Goal: Information Seeking & Learning: Learn about a topic

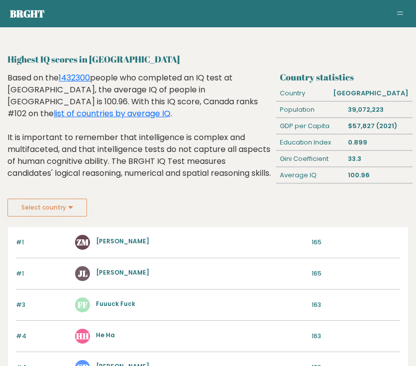
click at [70, 213] on button "Select country" at bounding box center [46, 208] width 79 height 18
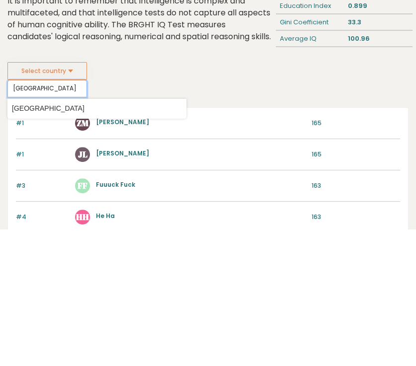
click at [59, 217] on input "[GEOGRAPHIC_DATA]" at bounding box center [46, 225] width 79 height 17
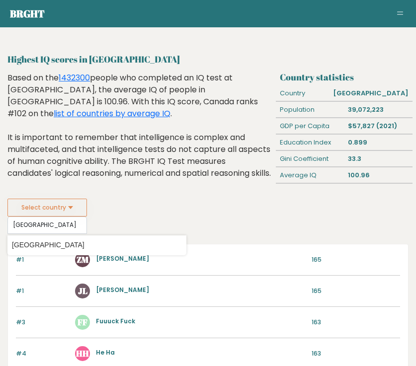
click at [78, 207] on button "Select country" at bounding box center [46, 208] width 79 height 18
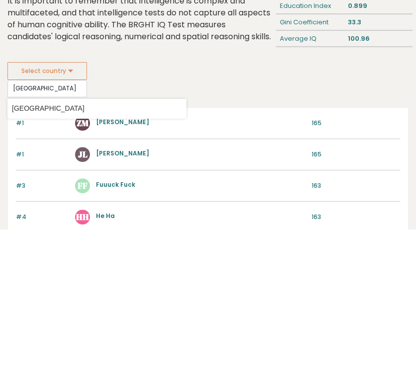
click at [69, 199] on button "Select country" at bounding box center [46, 208] width 79 height 18
type input "C"
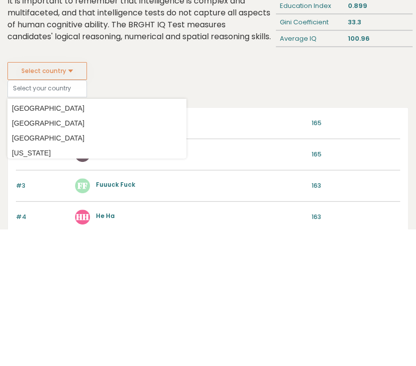
click at [358, 199] on div "Select country Country Afghanistan Albania Algeria American Samoa Andorra Angol…" at bounding box center [207, 216] width 401 height 35
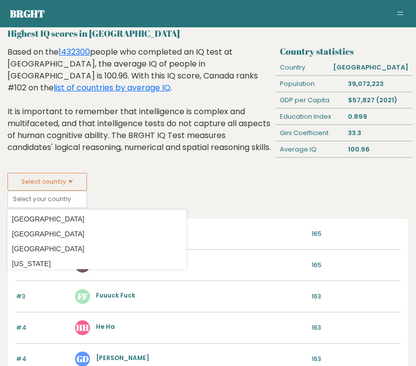
scroll to position [26, 0]
click at [75, 182] on button "Select country" at bounding box center [46, 182] width 79 height 18
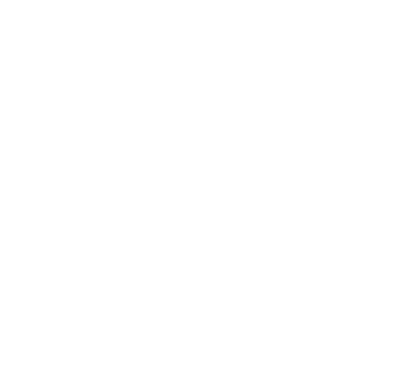
scroll to position [0, 0]
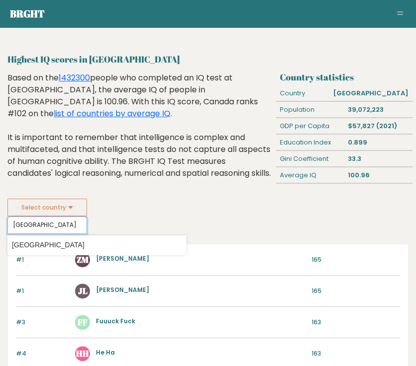
type input "[GEOGRAPHIC_DATA]"
click at [77, 79] on link "1432300" at bounding box center [74, 77] width 31 height 11
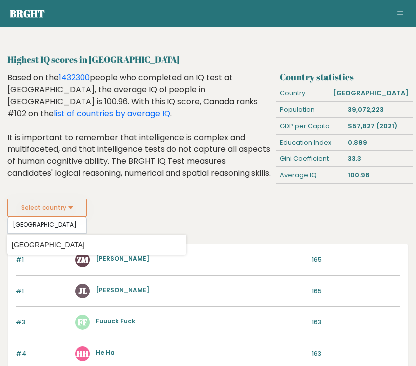
click at [170, 108] on link "list of countries by average IQ" at bounding box center [112, 113] width 117 height 11
click at [402, 8] on button "Toggle navigation" at bounding box center [400, 14] width 12 height 12
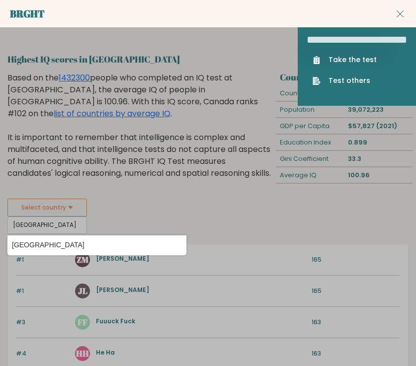
click at [350, 60] on link "Take the test" at bounding box center [356, 60] width 88 height 10
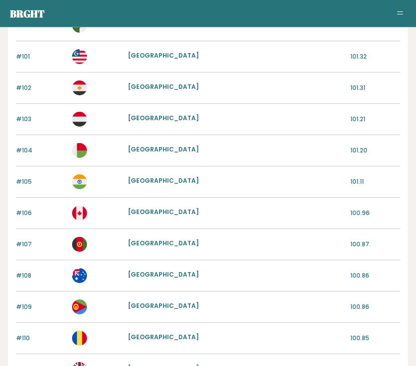
scroll to position [703, 0]
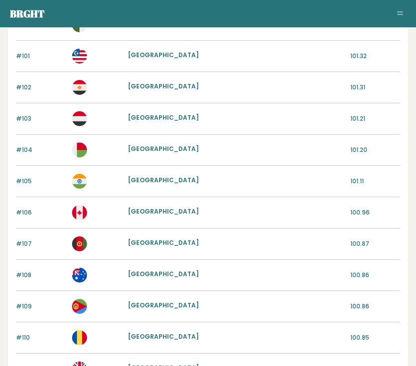
click at [159, 218] on div "#106 [GEOGRAPHIC_DATA] 100.96" at bounding box center [208, 212] width 384 height 31
click at [49, 211] on p "#106" at bounding box center [41, 212] width 50 height 9
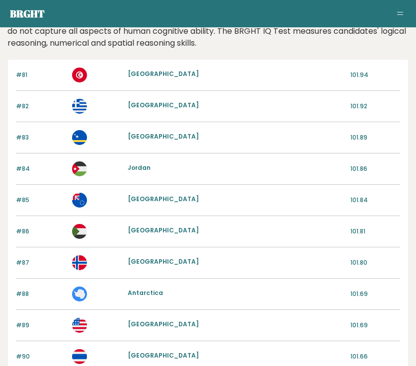
scroll to position [0, 0]
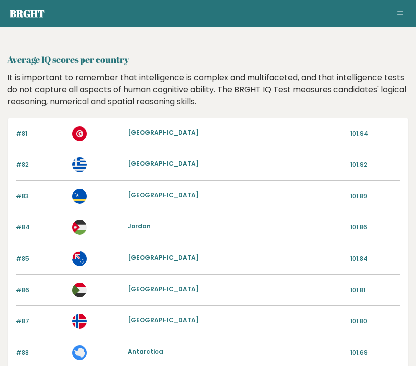
click at [367, 275] on div "#86 [GEOGRAPHIC_DATA] 101.81" at bounding box center [208, 290] width 384 height 31
